Goal: Complete application form

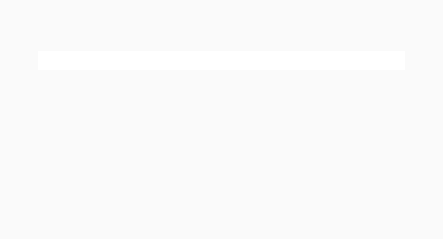
select select "Online Part Time Learning"
select select "National ([GEOGRAPHIC_DATA]/[GEOGRAPHIC_DATA], [GEOGRAPHIC_DATA], [GEOGRAPHIC_D…"
select select
select select "[DATE] ([DATE] to [DATE])"
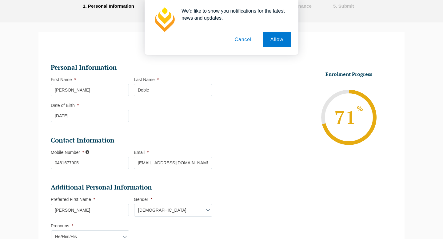
scroll to position [53, 0]
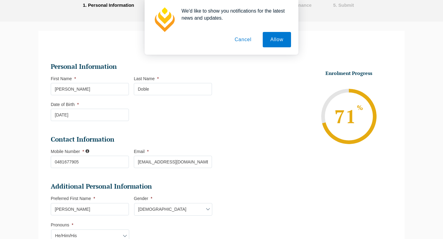
click at [246, 39] on button "Cancel" at bounding box center [243, 39] width 32 height 15
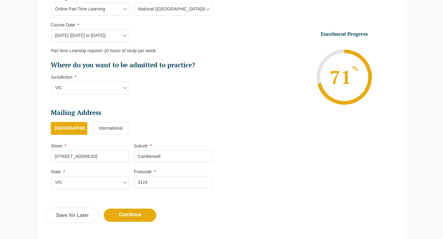
scroll to position [410, 0]
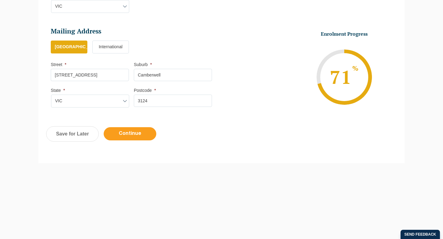
click at [134, 134] on input "Continue" at bounding box center [130, 133] width 53 height 13
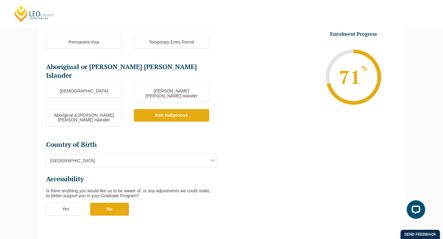
scroll to position [230, 0]
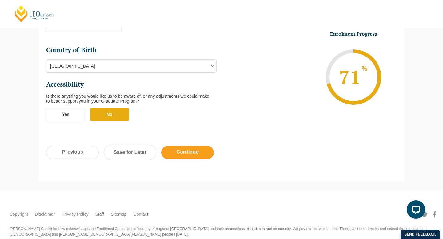
click at [184, 146] on input "Continue" at bounding box center [187, 152] width 53 height 13
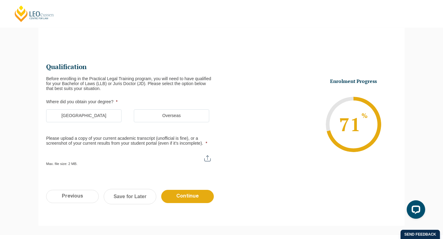
scroll to position [53, 0]
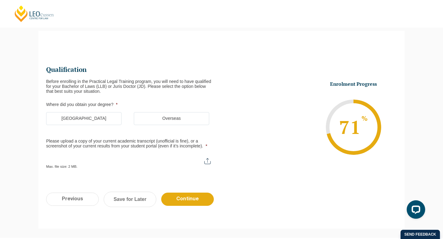
click at [106, 122] on label "[GEOGRAPHIC_DATA]" at bounding box center [83, 118] width 75 height 13
click at [0, 0] on input "[GEOGRAPHIC_DATA]" at bounding box center [0, 0] width 0 height 0
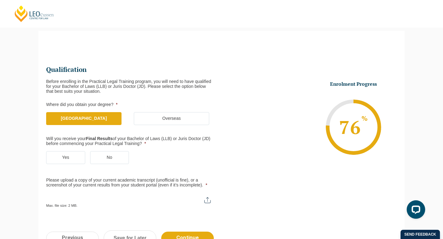
click at [73, 156] on label "Yes" at bounding box center [65, 157] width 39 height 13
click at [0, 0] on input "Yes" at bounding box center [0, 0] width 0 height 0
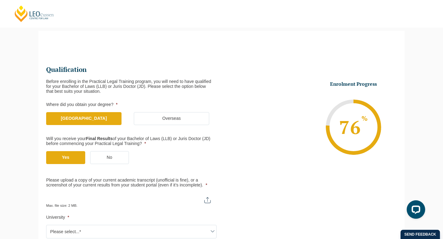
click at [90, 206] on div "Max. file size: 2 MB." at bounding box center [131, 200] width 170 height 15
click at [209, 198] on input "Please upload a copy of your current academic transcript (unofficial is fine), …" at bounding box center [131, 198] width 170 height 10
type input "C:\fakepath\[PERSON_NAME] Transcript.pdf"
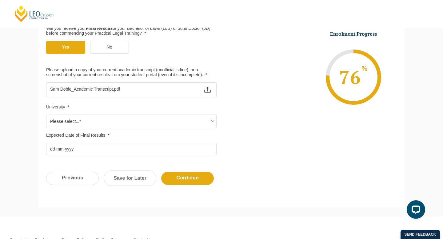
scroll to position [175, 0]
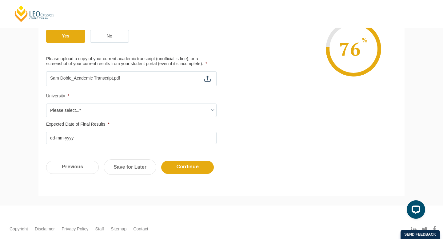
click at [97, 107] on span "Please select...*" at bounding box center [131, 110] width 170 height 13
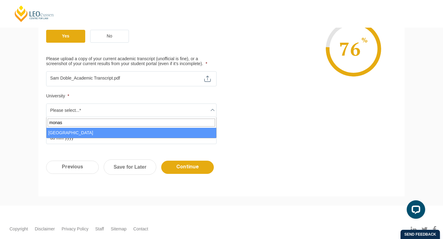
type input "monash"
select select "[GEOGRAPHIC_DATA]"
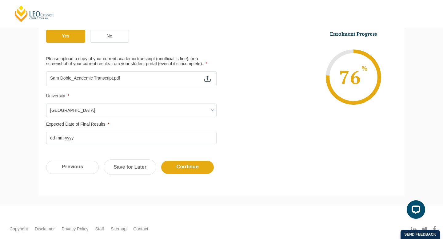
click at [72, 137] on input "Expected Date of Final Results *" at bounding box center [131, 138] width 170 height 12
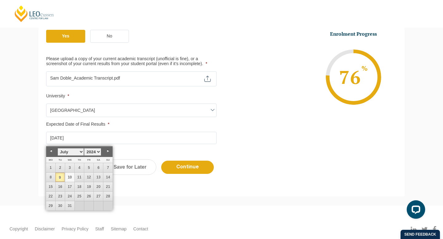
type input "[DATE]"
click at [59, 178] on link "9" at bounding box center [59, 177] width 9 height 9
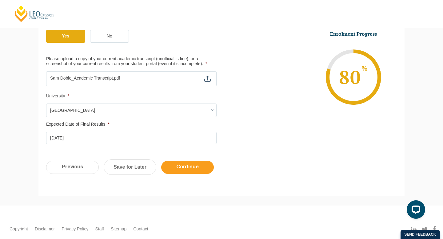
click at [176, 172] on input "Continue" at bounding box center [187, 167] width 53 height 13
click at [414, 204] on div "Open LiveChat chat widget" at bounding box center [416, 209] width 10 height 10
click at [289, 157] on div "Previous Continue Save for Later" at bounding box center [221, 171] width 366 height 34
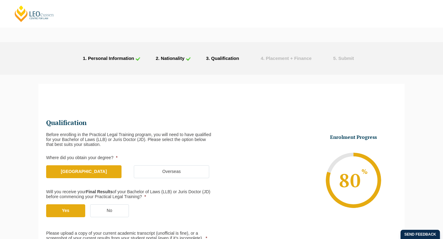
scroll to position [180, 0]
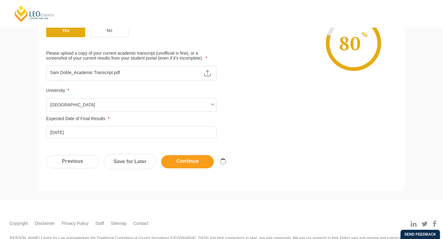
click at [195, 157] on input "Continue" at bounding box center [187, 161] width 53 height 13
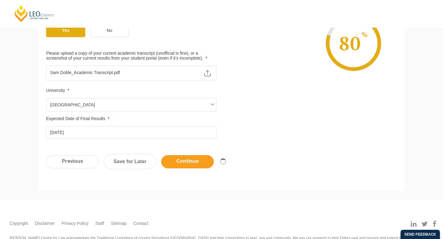
click at [195, 157] on input "Continue" at bounding box center [187, 161] width 53 height 13
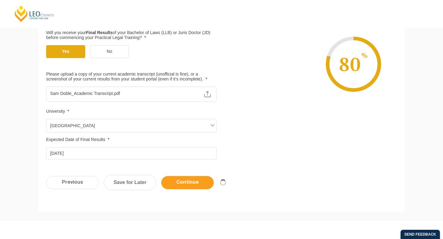
scroll to position [156, 0]
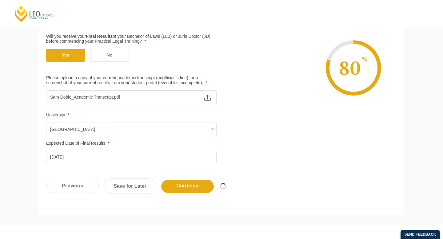
click at [127, 184] on link "Save for Later" at bounding box center [130, 186] width 53 height 15
click at [70, 189] on input "Previous" at bounding box center [72, 186] width 53 height 13
